Goal: Find specific page/section: Find specific page/section

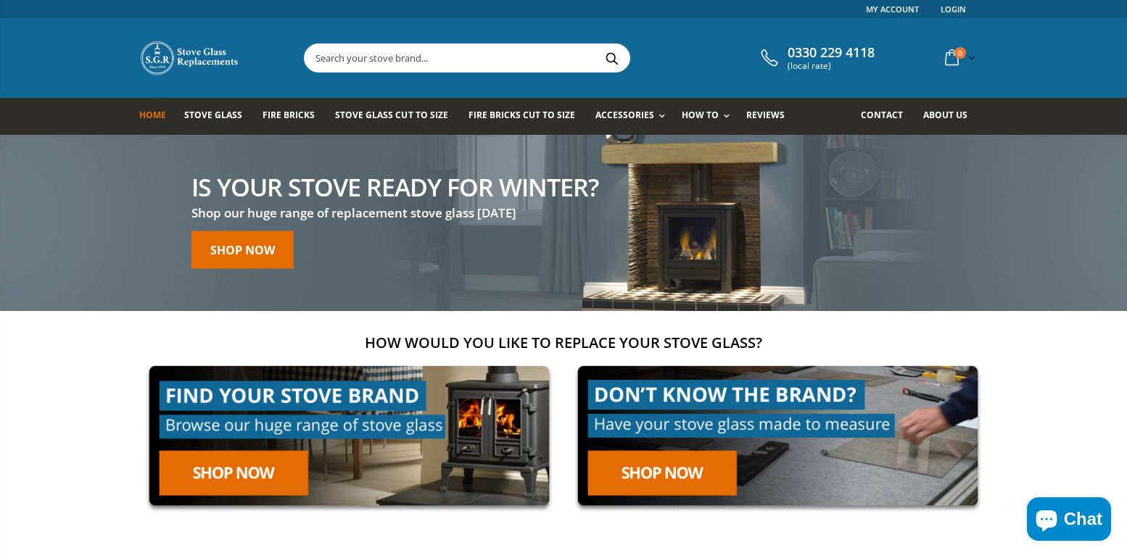
click at [314, 57] on input "text" at bounding box center [548, 58] width 487 height 28
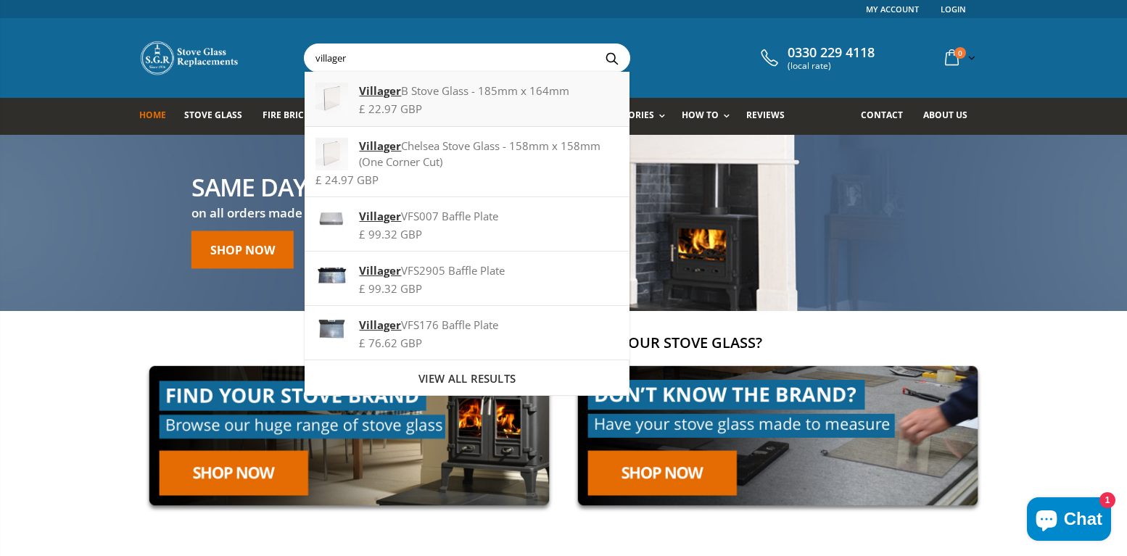
type input "villager"
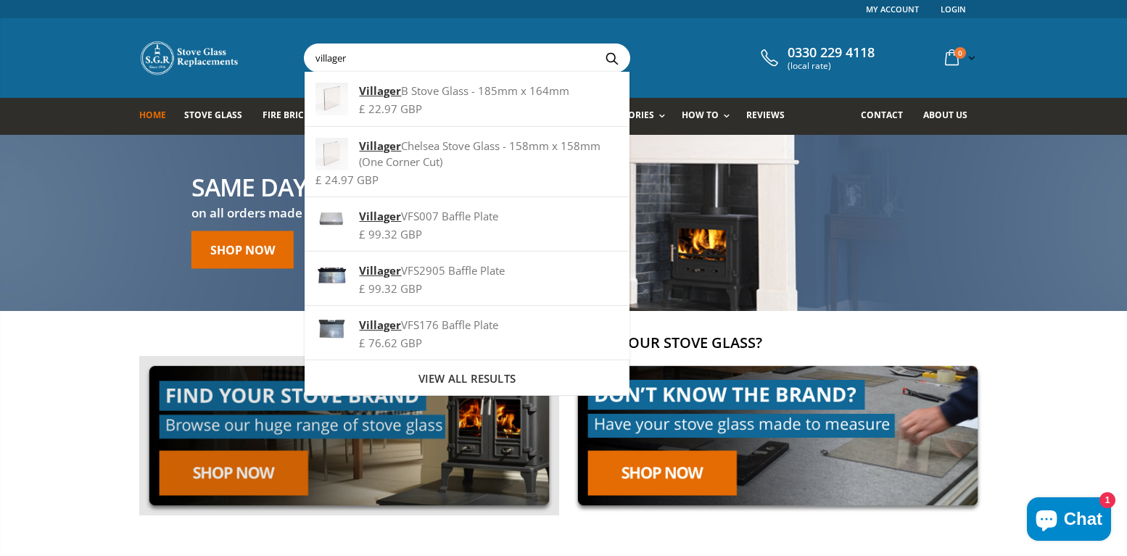
click at [269, 466] on link at bounding box center [349, 436] width 420 height 160
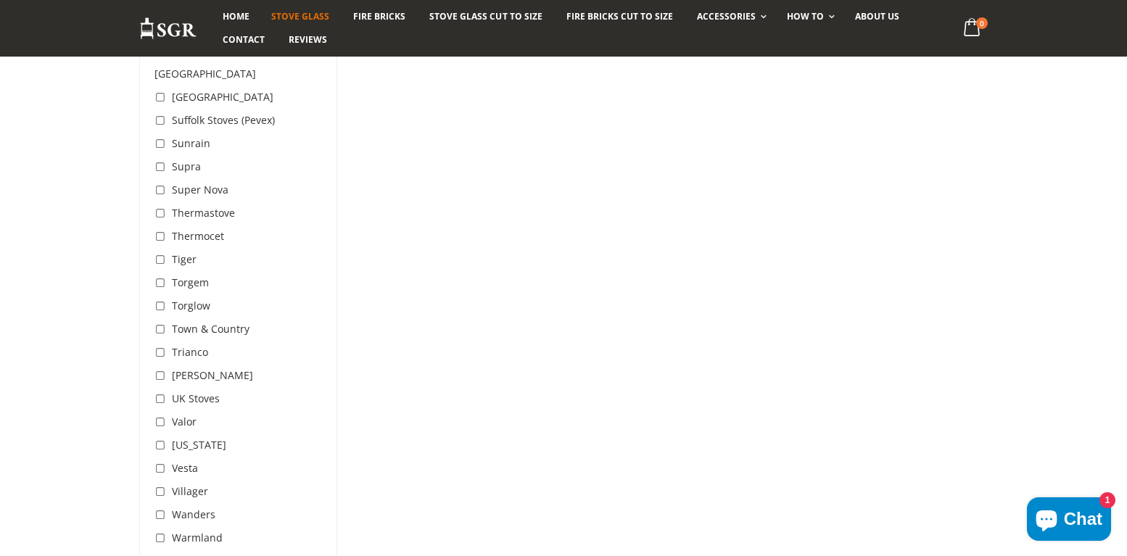
scroll to position [4351, 0]
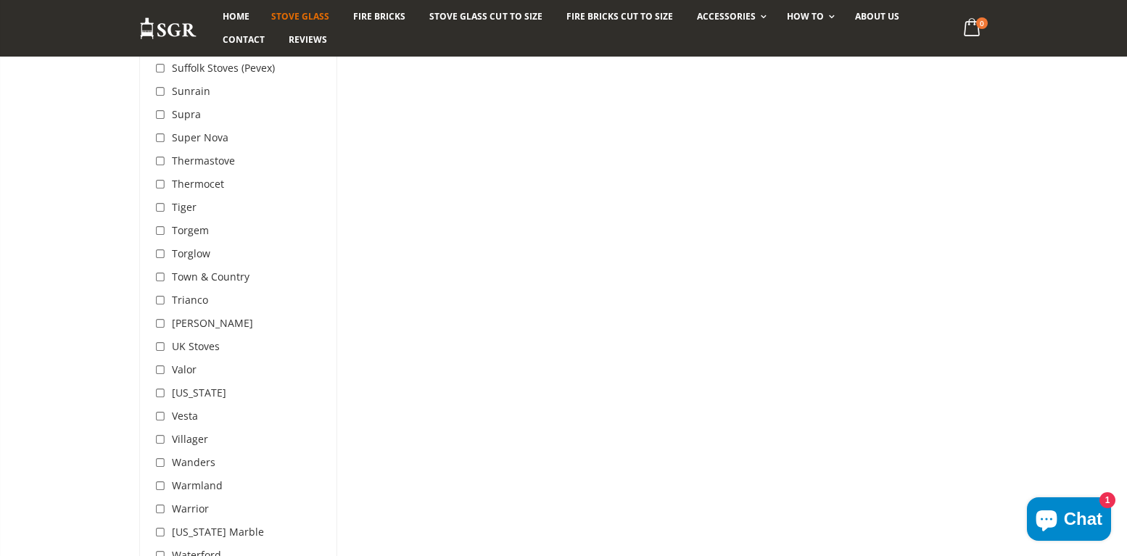
click at [159, 433] on input "checkbox" at bounding box center [161, 440] width 15 height 15
checkbox input "true"
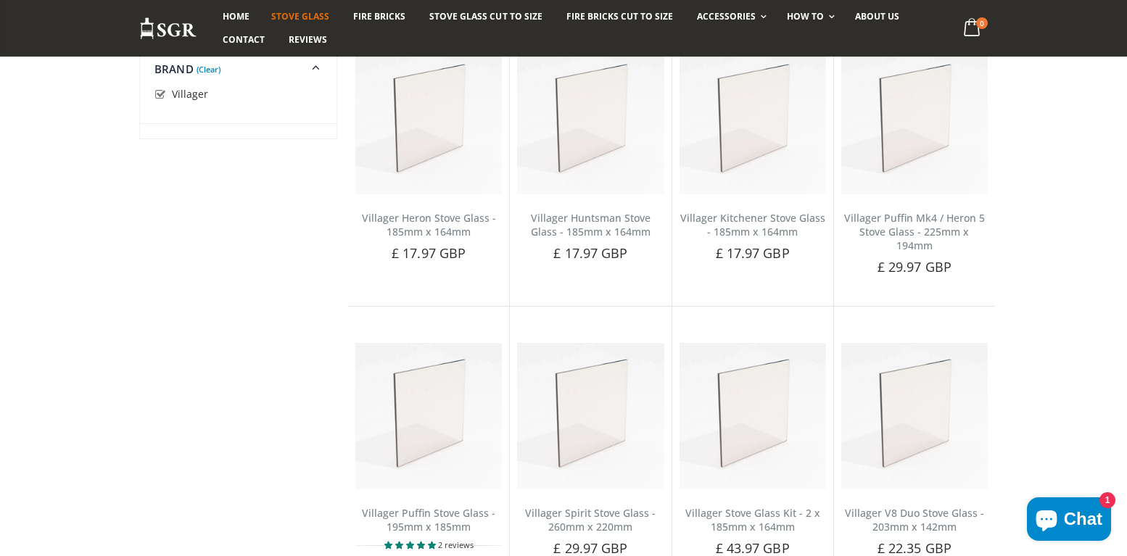
scroll to position [2013, 0]
